Goal: Book appointment/travel/reservation

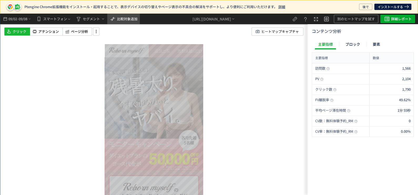
click at [133, 20] on span "比較対象追加" at bounding box center [127, 18] width 20 height 5
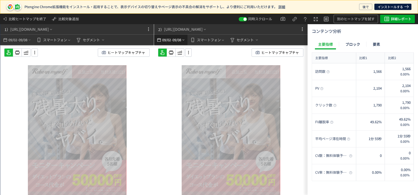
click at [171, 40] on span "-" at bounding box center [171, 40] width 1 height 11
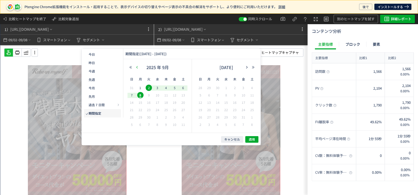
click at [137, 66] on icon "button" at bounding box center [136, 67] width 3 height 3
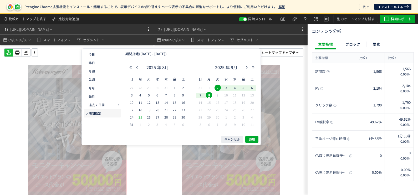
click at [138, 116] on span "25" at bounding box center [140, 117] width 6 height 6
click at [127, 126] on div "31" at bounding box center [131, 124] width 9 height 5
click at [252, 138] on span "適用" at bounding box center [252, 139] width 6 height 4
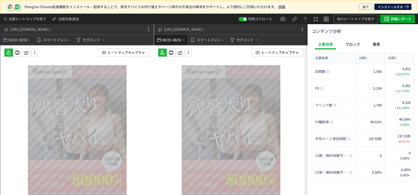
click at [172, 39] on span "-" at bounding box center [171, 40] width 1 height 11
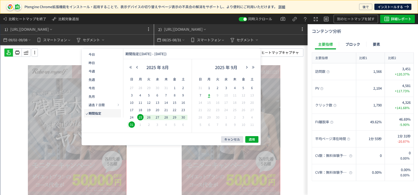
click at [230, 139] on span "キャンセル" at bounding box center [232, 139] width 16 height 4
